Goal: Task Accomplishment & Management: Manage account settings

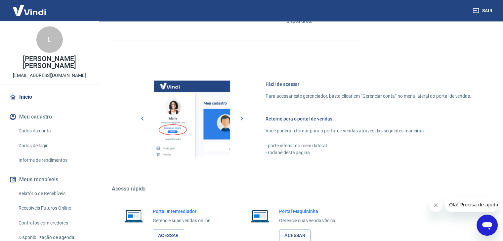
scroll to position [280, 0]
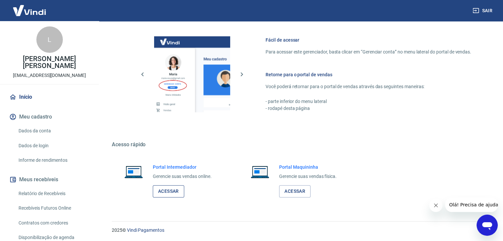
click at [181, 191] on link "Acessar" at bounding box center [168, 191] width 31 height 12
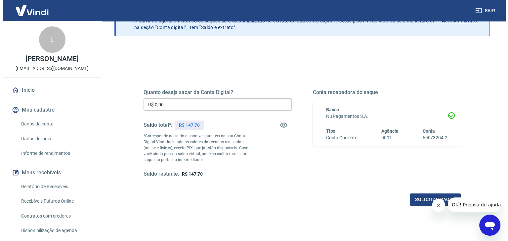
scroll to position [85, 0]
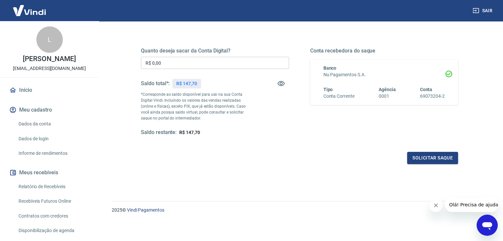
click at [204, 65] on input "R$ 0,00" at bounding box center [215, 63] width 148 height 12
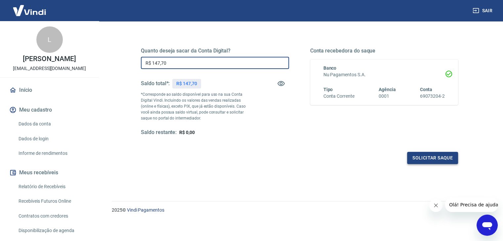
type input "R$ 147,70"
click at [429, 163] on button "Solicitar saque" at bounding box center [432, 158] width 51 height 12
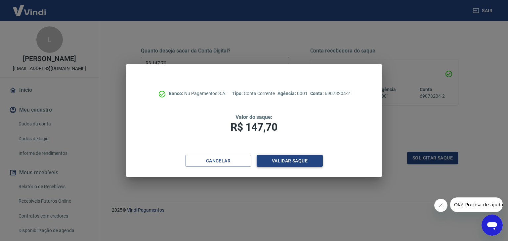
click at [299, 160] on button "Validar saque" at bounding box center [290, 161] width 66 height 12
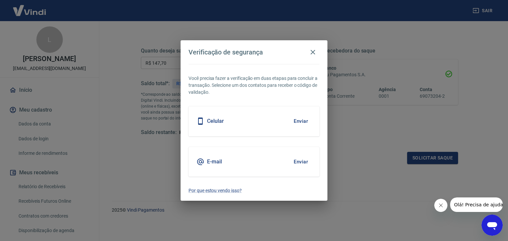
click at [305, 161] on button "Enviar" at bounding box center [300, 162] width 21 height 14
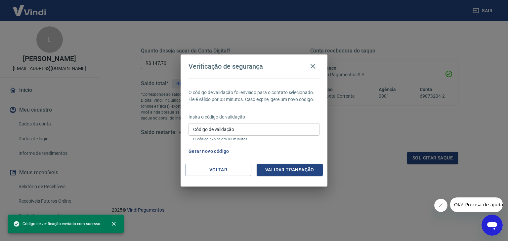
click at [257, 127] on input "Código de validação" at bounding box center [253, 129] width 131 height 12
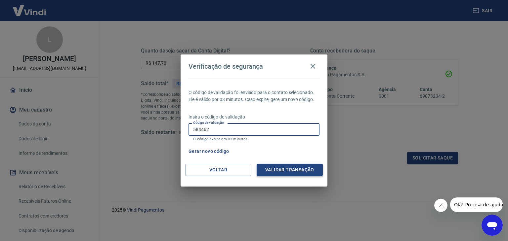
type input "584462"
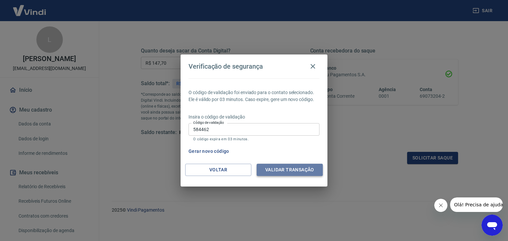
click at [283, 173] on button "Validar transação" at bounding box center [290, 170] width 66 height 12
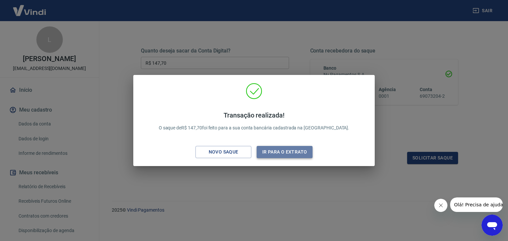
click at [276, 154] on button "Ir para o extrato" at bounding box center [285, 152] width 56 height 12
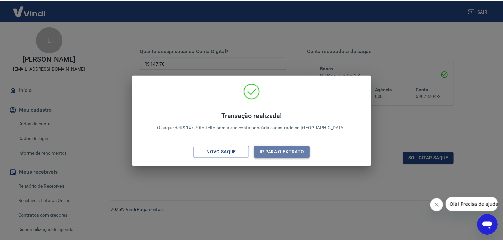
scroll to position [86, 0]
